Goal: Browse casually

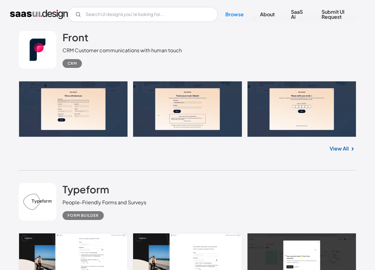
scroll to position [518, 0]
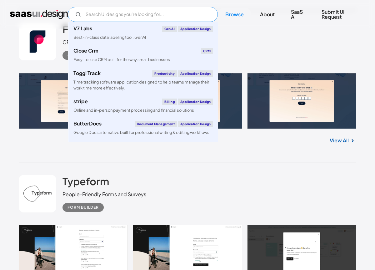
click at [114, 17] on input "Email Form" at bounding box center [143, 14] width 150 height 15
click at [258, 60] on div "Front CRM Customer communications with human touch CRM" at bounding box center [188, 41] width 338 height 63
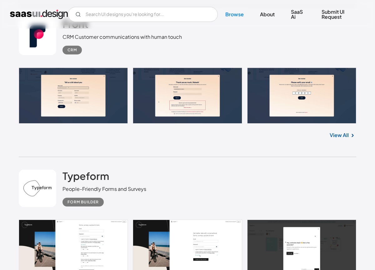
scroll to position [523, 0]
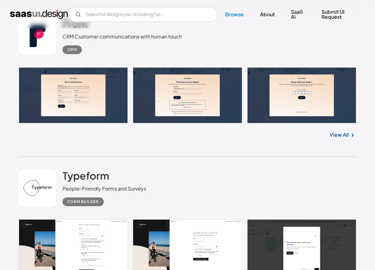
click at [350, 133] on img at bounding box center [353, 135] width 8 height 8
click at [344, 135] on link "View All" at bounding box center [339, 135] width 19 height 8
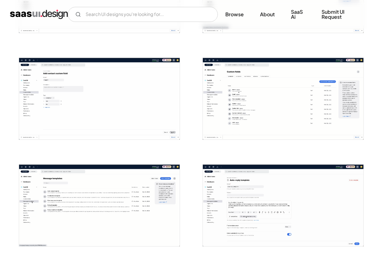
scroll to position [841, 0]
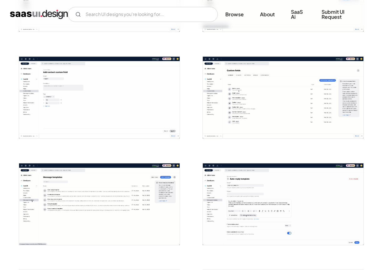
click at [260, 94] on img "open lightbox" at bounding box center [283, 98] width 161 height 82
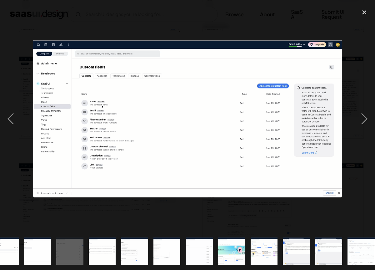
scroll to position [0, 440]
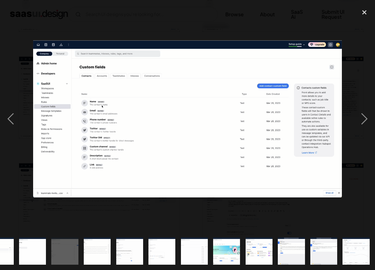
click at [213, 16] on div at bounding box center [187, 118] width 375 height 227
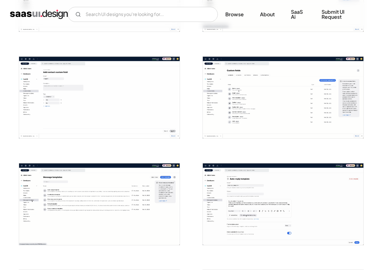
scroll to position [0, 0]
click at [229, 76] on img "open lightbox" at bounding box center [283, 98] width 161 height 82
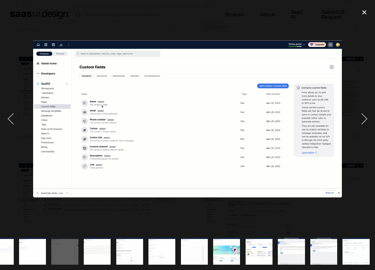
scroll to position [0, 440]
click at [89, 5] on div at bounding box center [187, 135] width 375 height 270
click at [89, 25] on div at bounding box center [187, 118] width 375 height 227
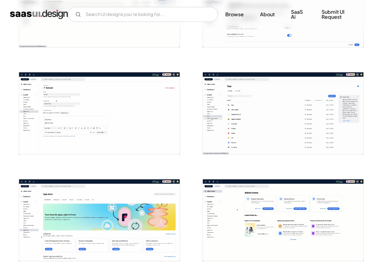
scroll to position [1048, 0]
